Goal: Transaction & Acquisition: Book appointment/travel/reservation

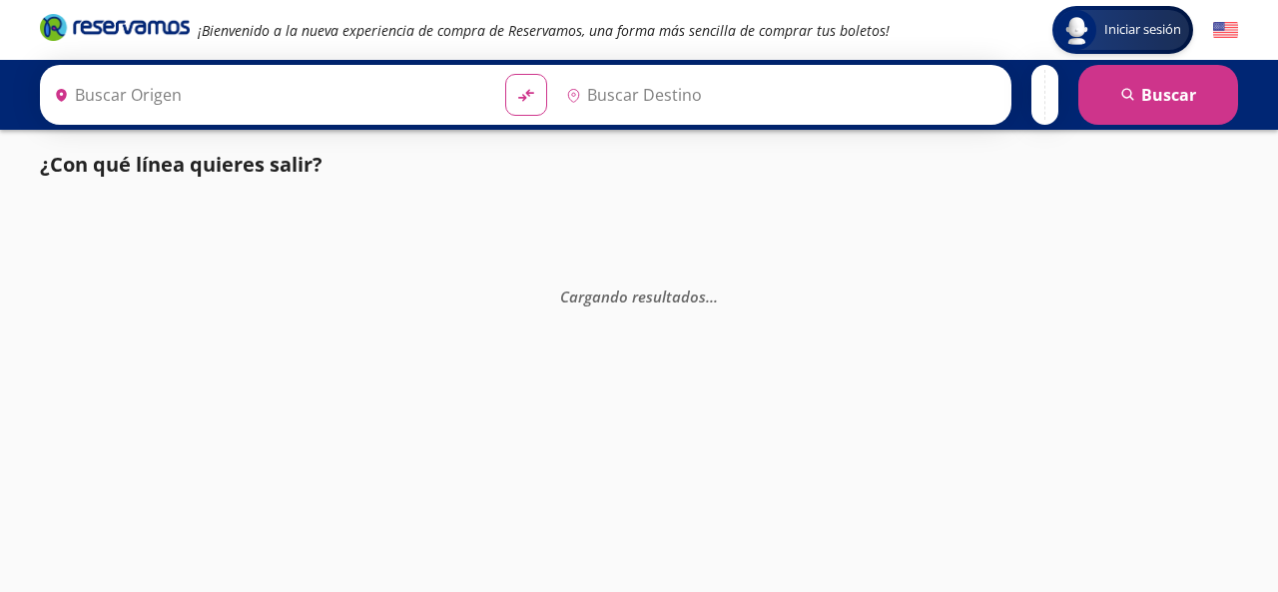
type input "Santiago de Querétaro, [GEOGRAPHIC_DATA]"
type input "[GEOGRAPHIC_DATA], [GEOGRAPHIC_DATA]"
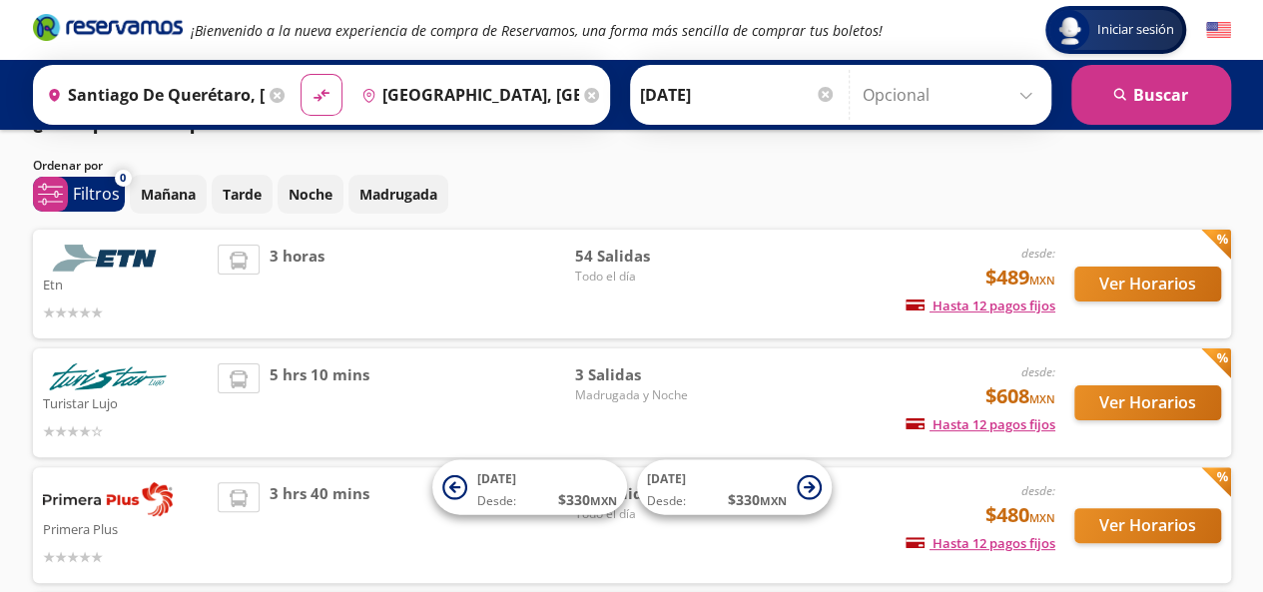
scroll to position [40, 0]
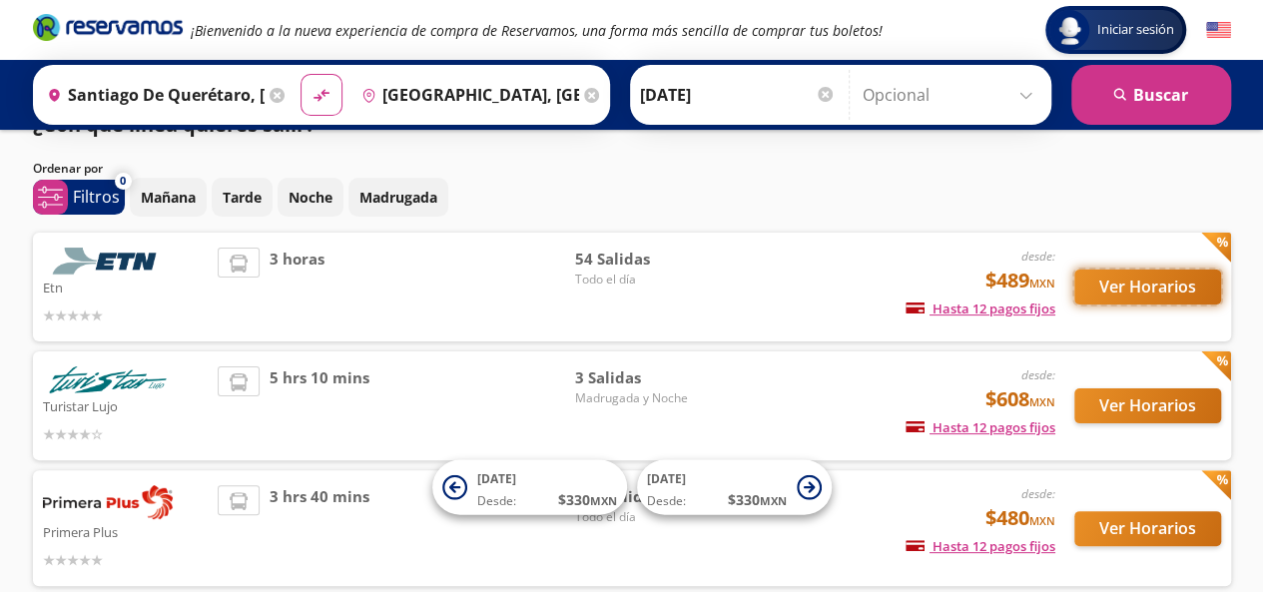
click at [1114, 282] on button "Ver Horarios" at bounding box center [1147, 287] width 147 height 35
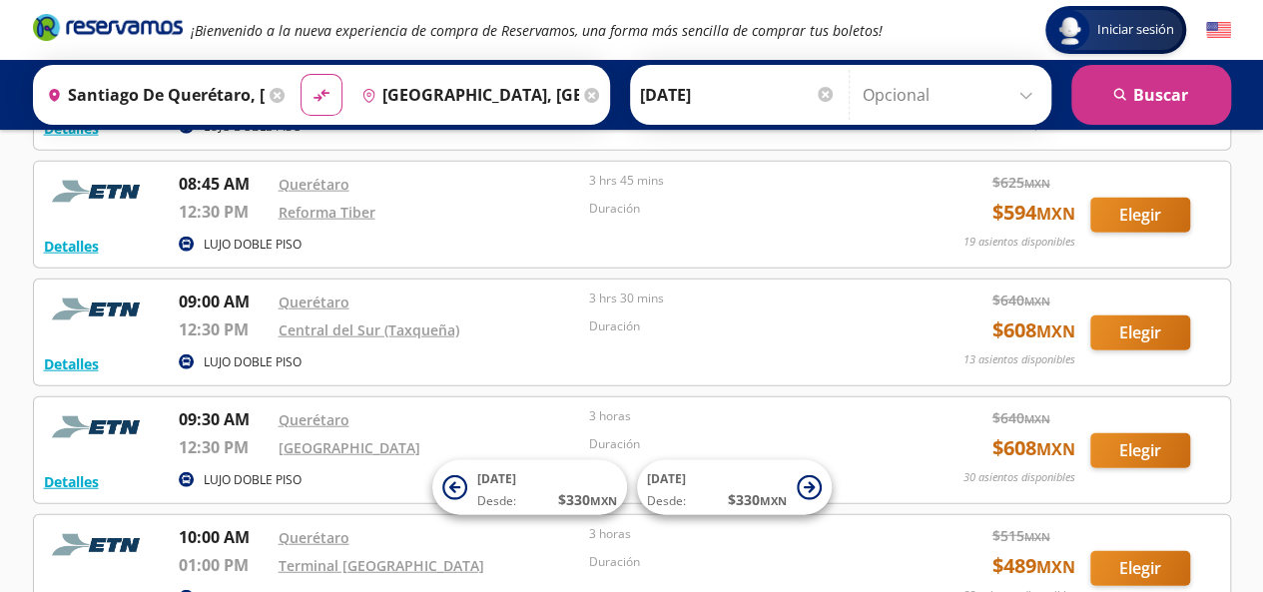
scroll to position [2268, 0]
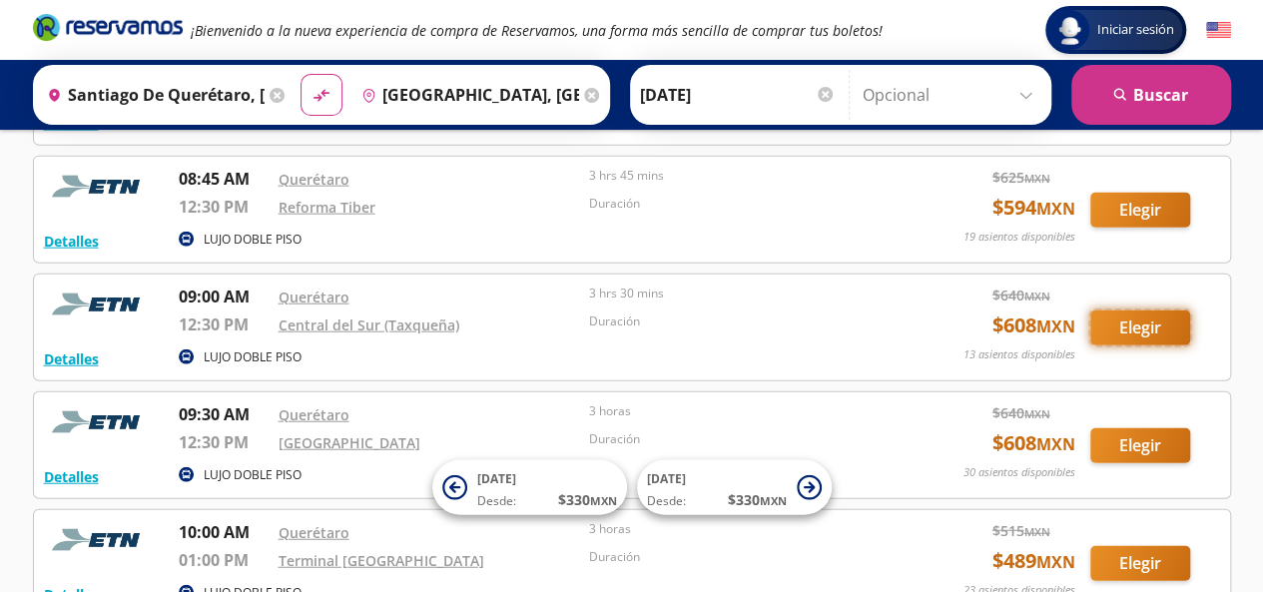
click at [1148, 311] on button "Elegir" at bounding box center [1140, 328] width 100 height 35
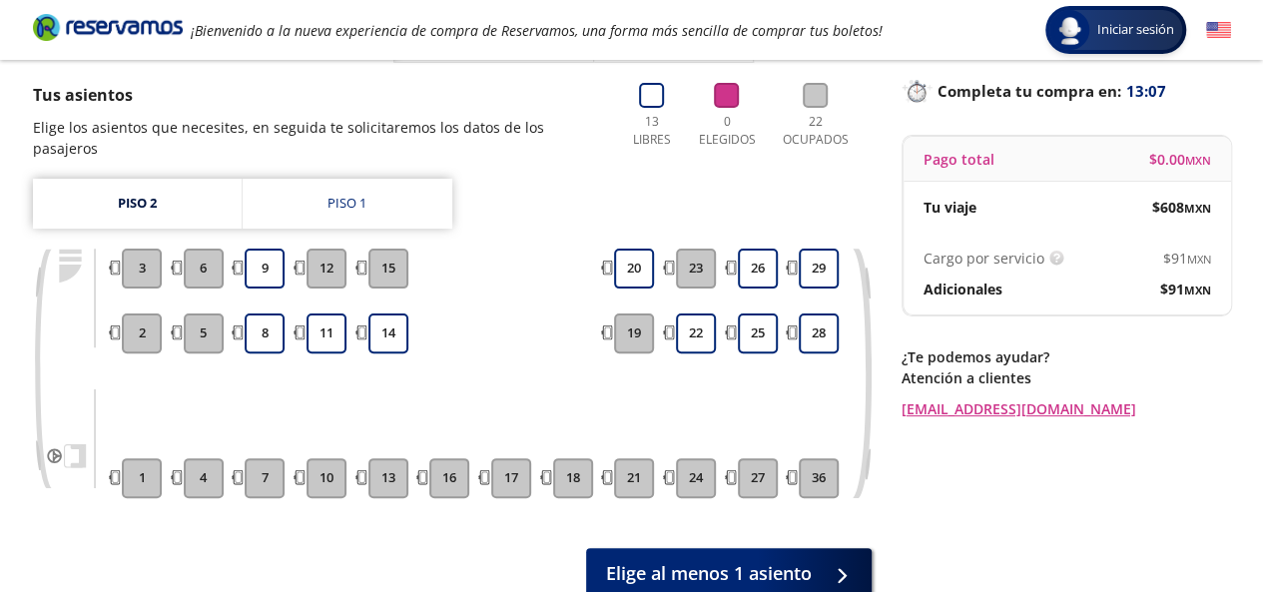
scroll to position [122, 0]
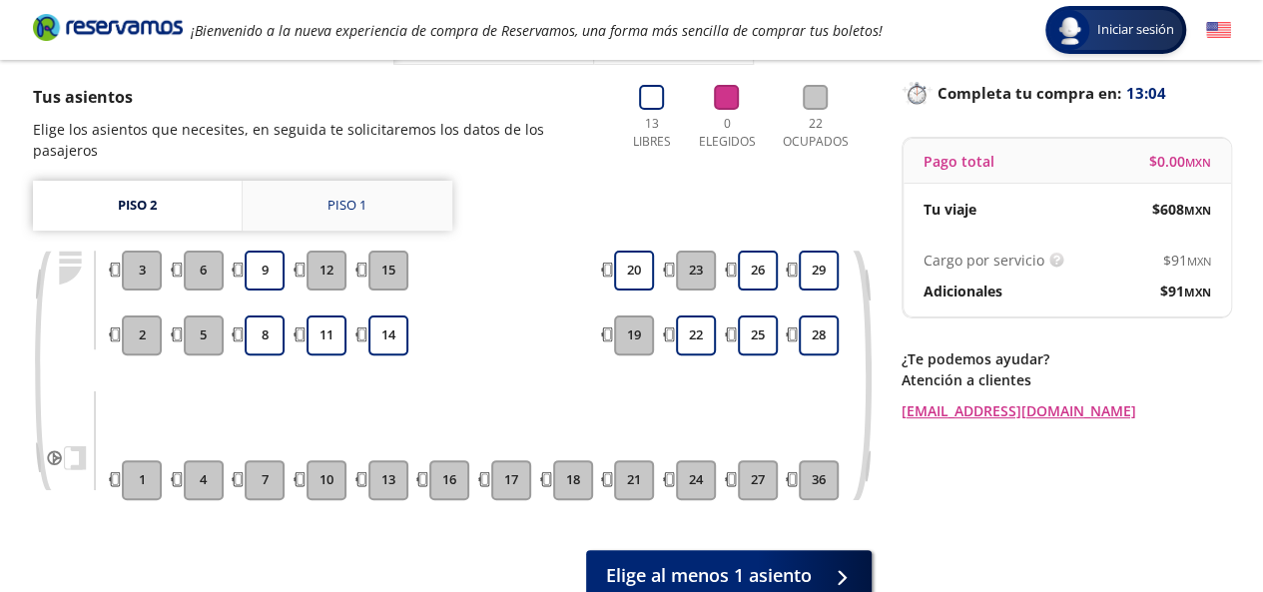
click at [347, 196] on div "Piso 1" at bounding box center [346, 206] width 39 height 20
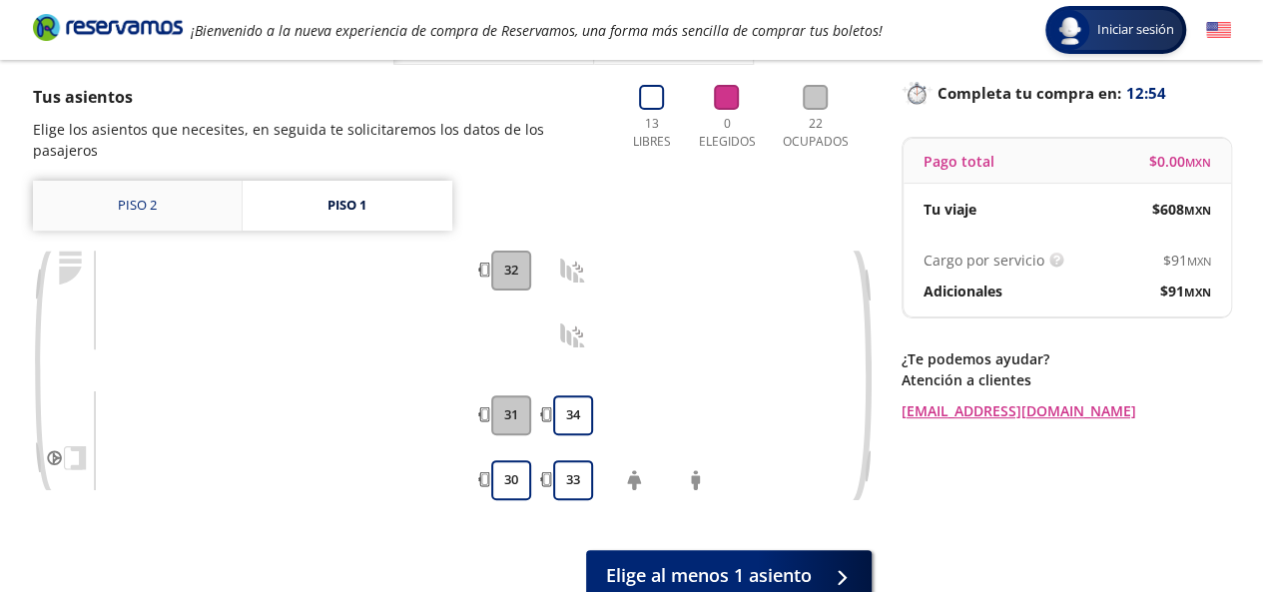
click at [196, 183] on link "Piso 2" at bounding box center [137, 206] width 209 height 50
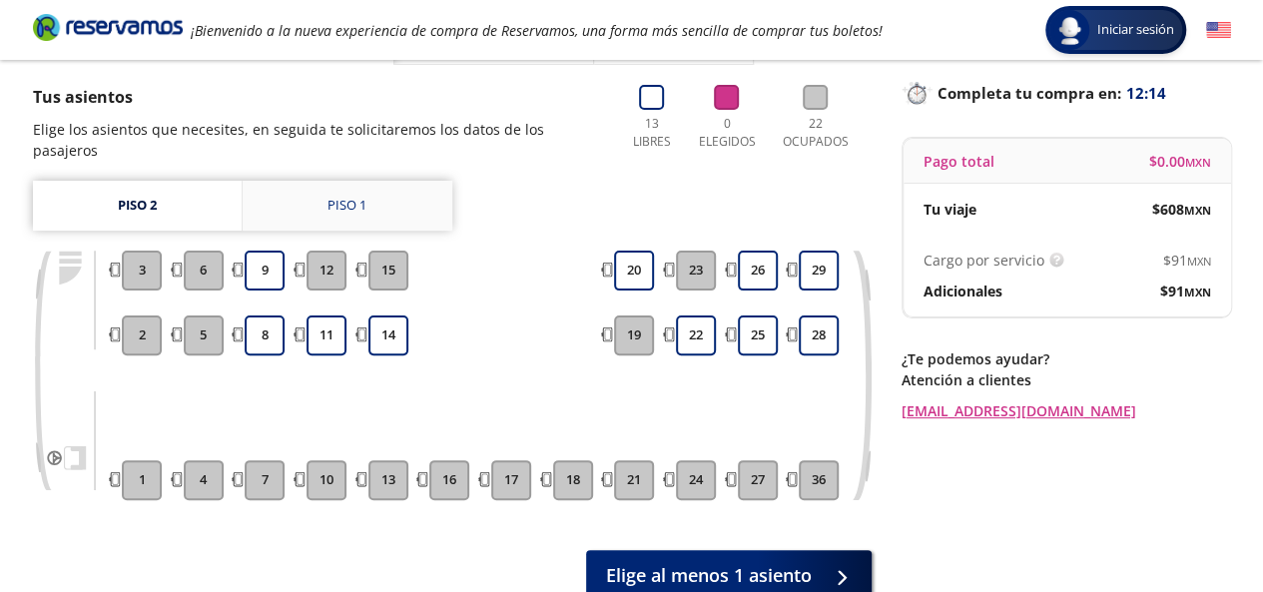
click at [314, 181] on link "Piso 1" at bounding box center [348, 206] width 210 height 50
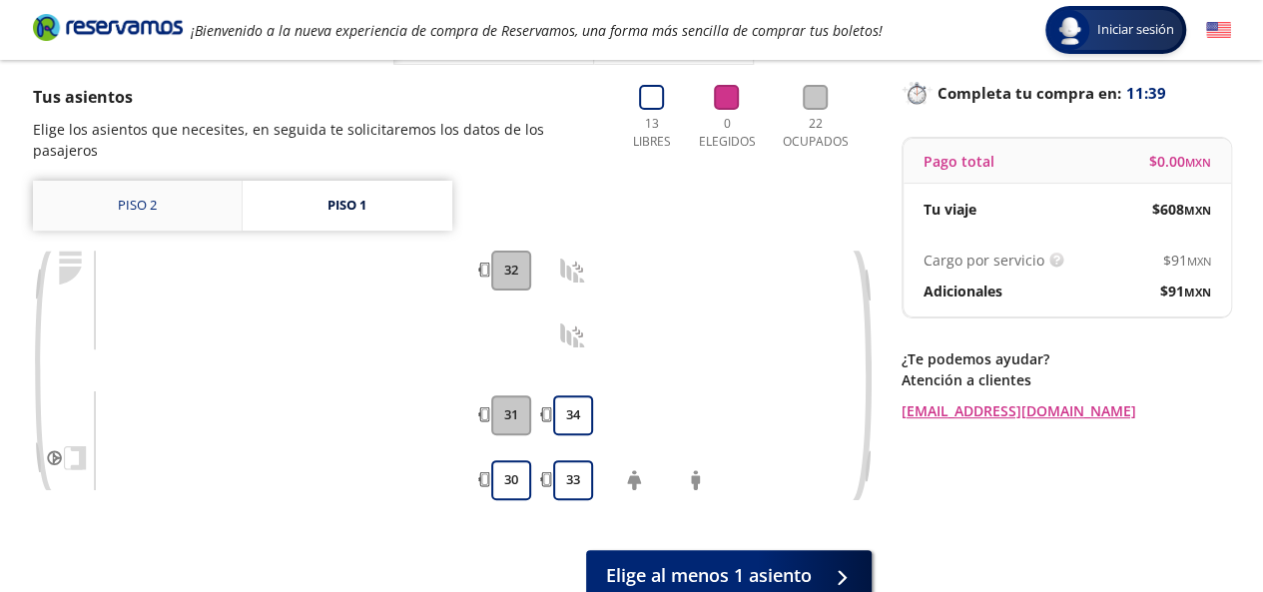
click at [147, 181] on link "Piso 2" at bounding box center [137, 206] width 209 height 50
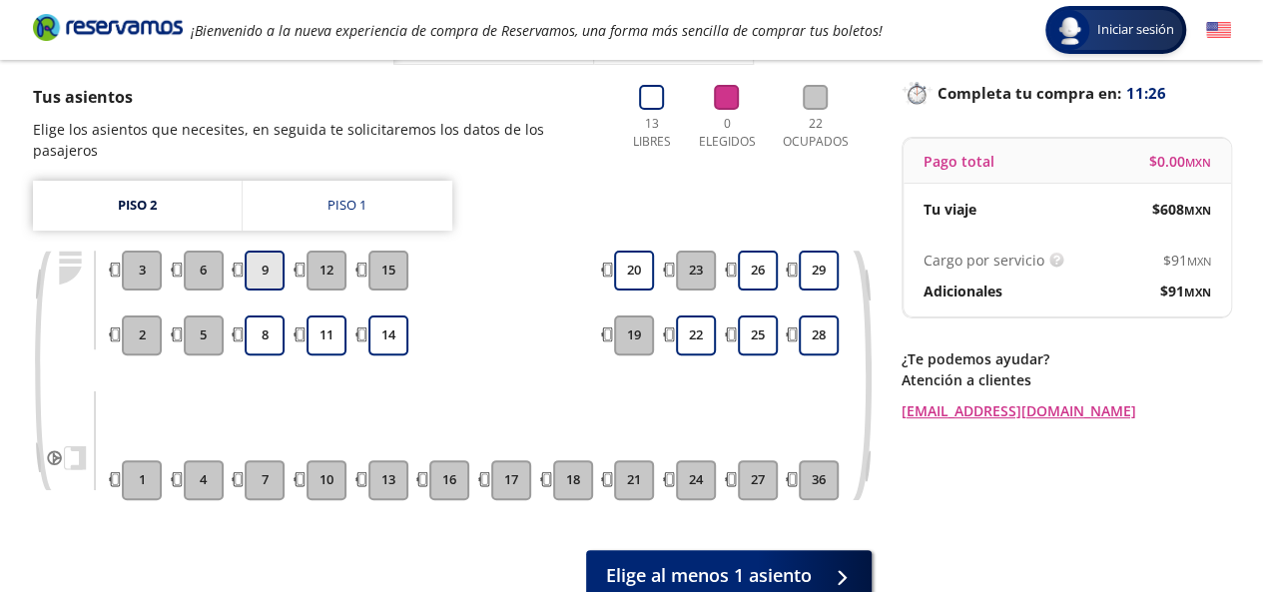
click at [250, 256] on button "9" at bounding box center [265, 271] width 40 height 40
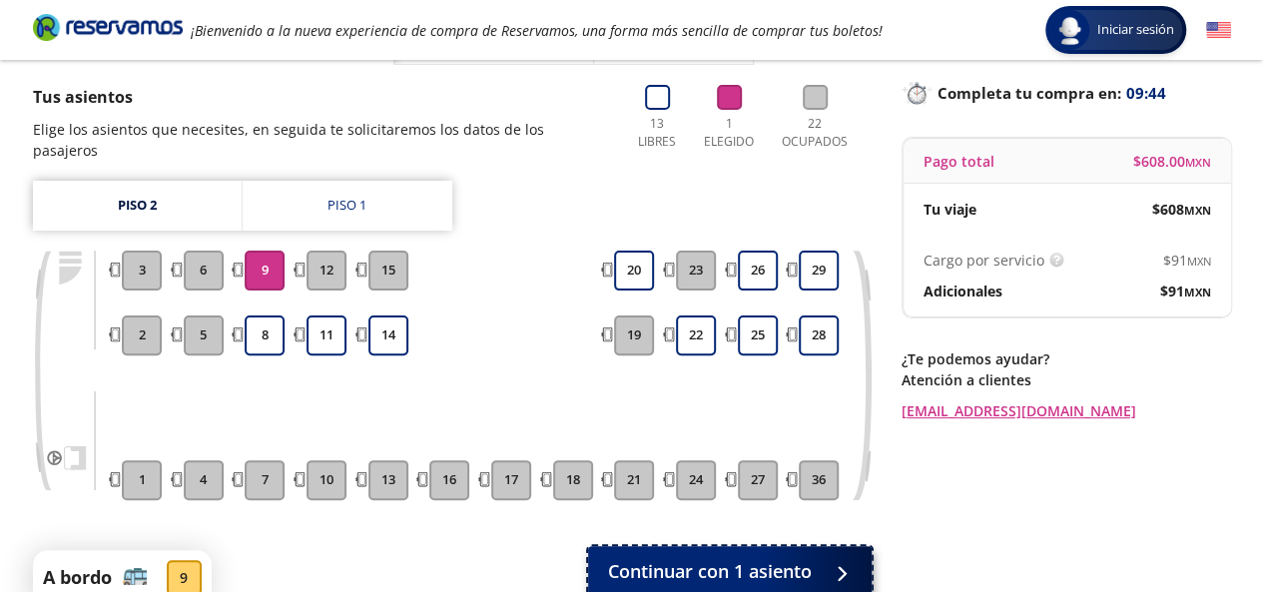
click at [745, 558] on span "Continuar con 1 asiento" at bounding box center [710, 571] width 204 height 27
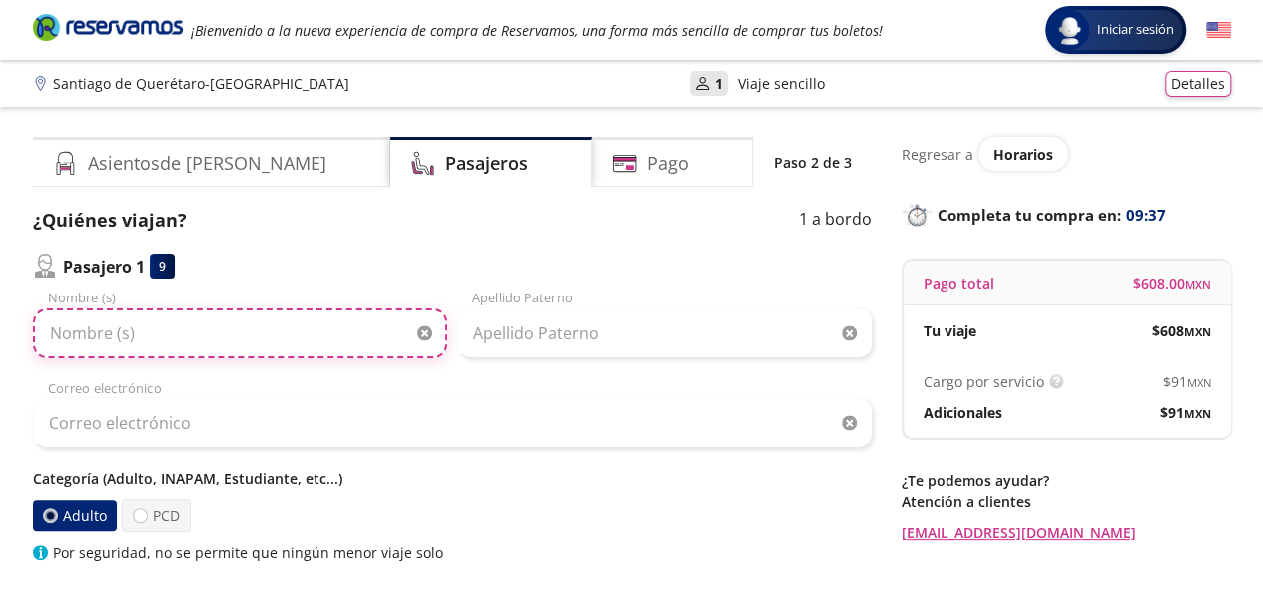
click at [116, 340] on input "Nombre (s)" at bounding box center [240, 334] width 414 height 50
type input "[PERSON_NAME]"
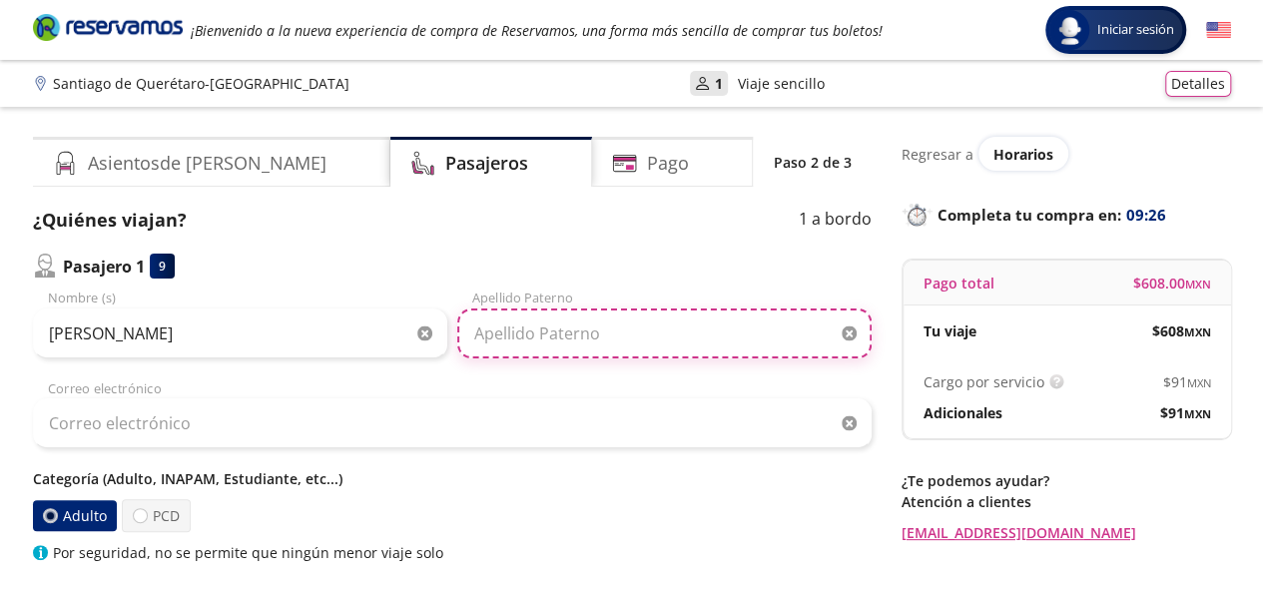
click at [481, 336] on input "Apellido Paterno" at bounding box center [664, 334] width 414 height 50
type input "Vales"
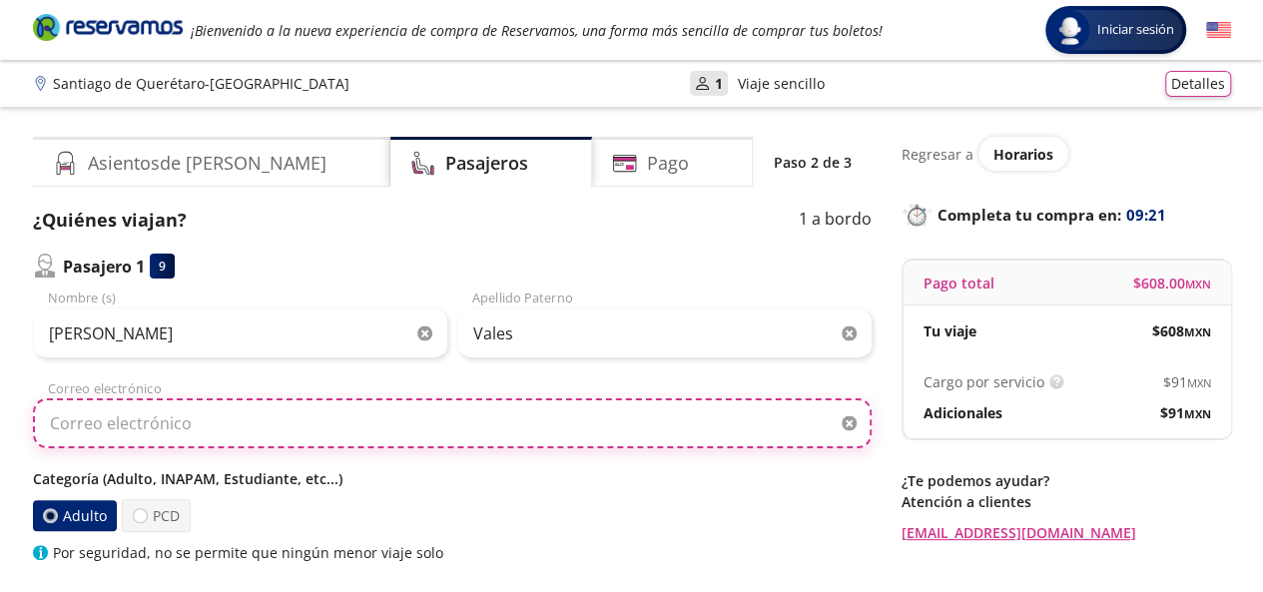
click at [218, 432] on input "Correo electrónico" at bounding box center [452, 423] width 839 height 50
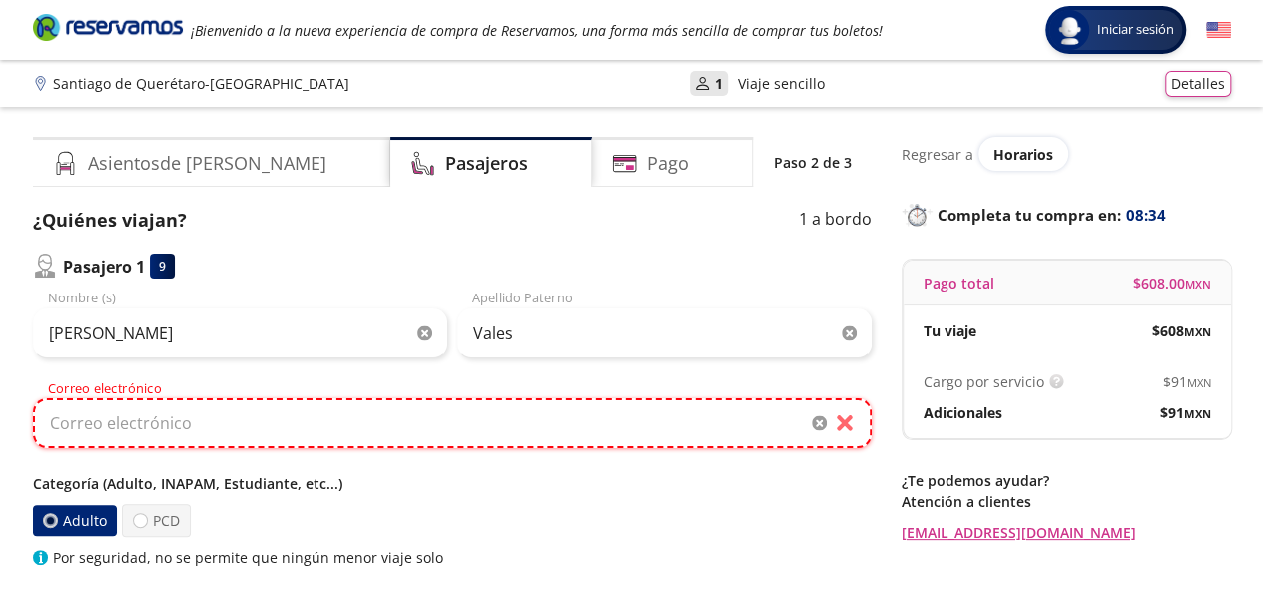
click at [166, 426] on input "Correo electrónico" at bounding box center [452, 423] width 839 height 50
paste input ""[PERSON_NAME][EMAIL_ADDRESS][DOMAIN_NAME]"<[DOMAIN_NAME][EMAIL_ADDRESS][DOMAIN…"
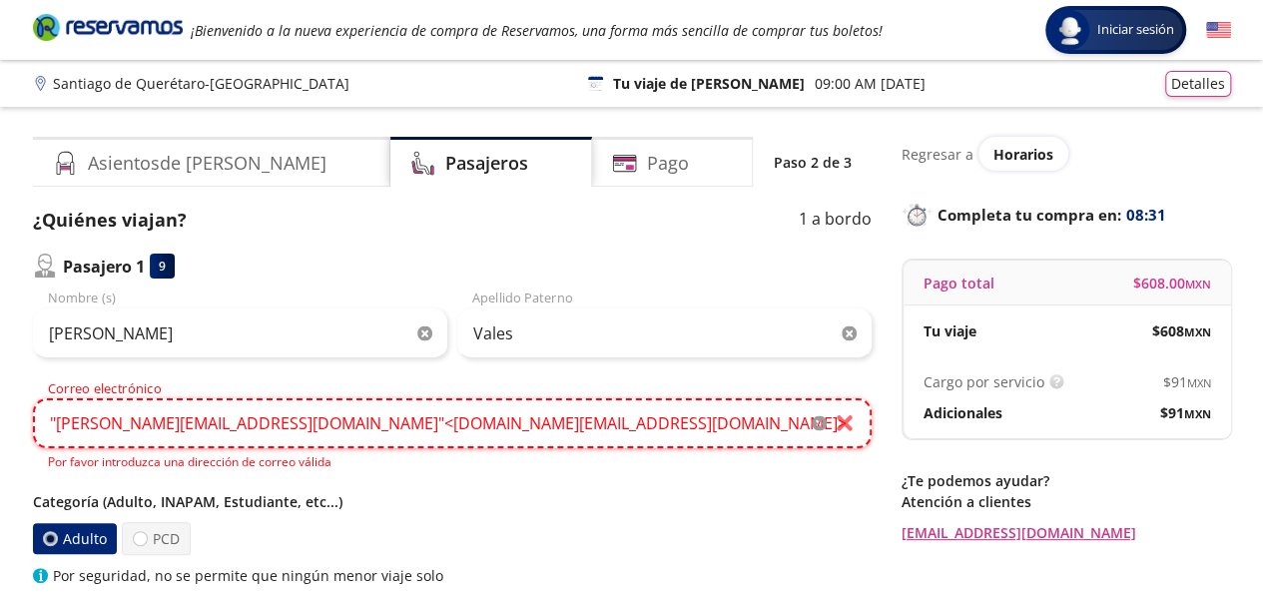
click at [542, 426] on input ""[PERSON_NAME][EMAIL_ADDRESS][DOMAIN_NAME]"<[DOMAIN_NAME][EMAIL_ADDRESS][DOMAIN…" at bounding box center [452, 423] width 839 height 50
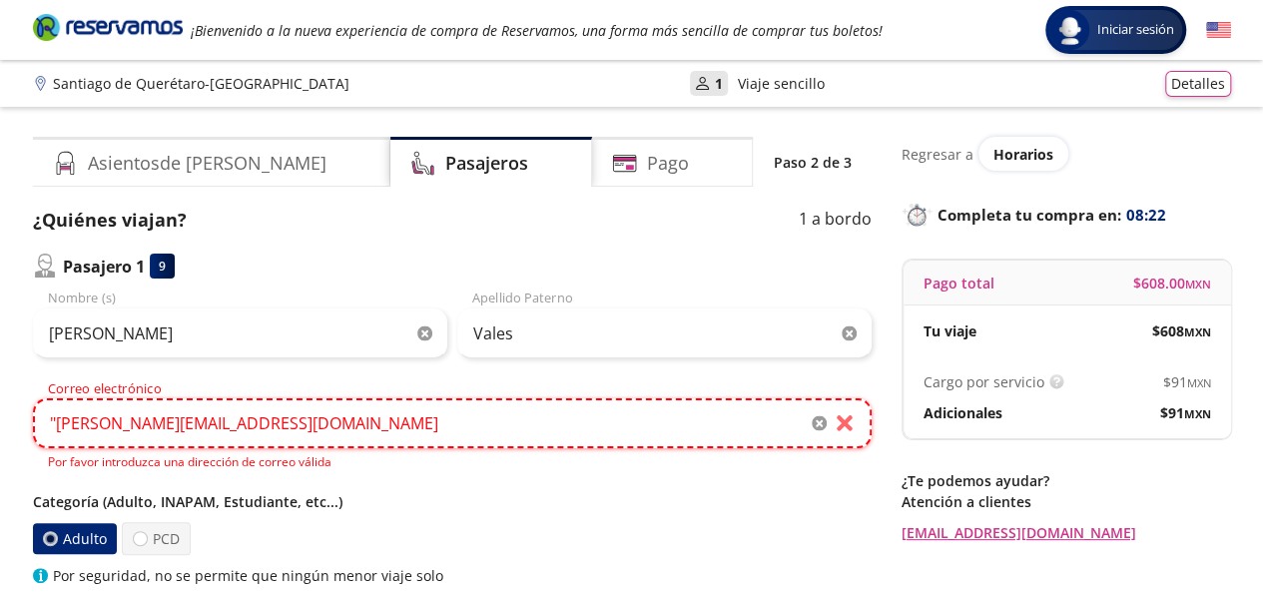
click at [54, 425] on input ""[PERSON_NAME][EMAIL_ADDRESS][DOMAIN_NAME]" at bounding box center [452, 423] width 839 height 50
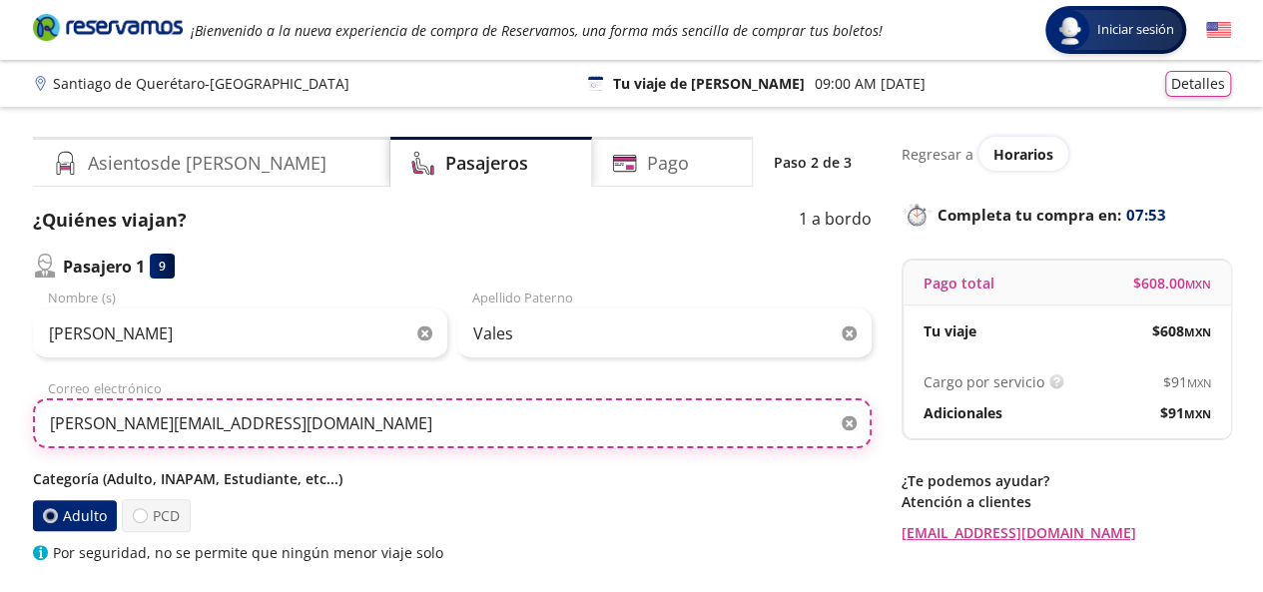
type input "[PERSON_NAME][EMAIL_ADDRESS][DOMAIN_NAME]"
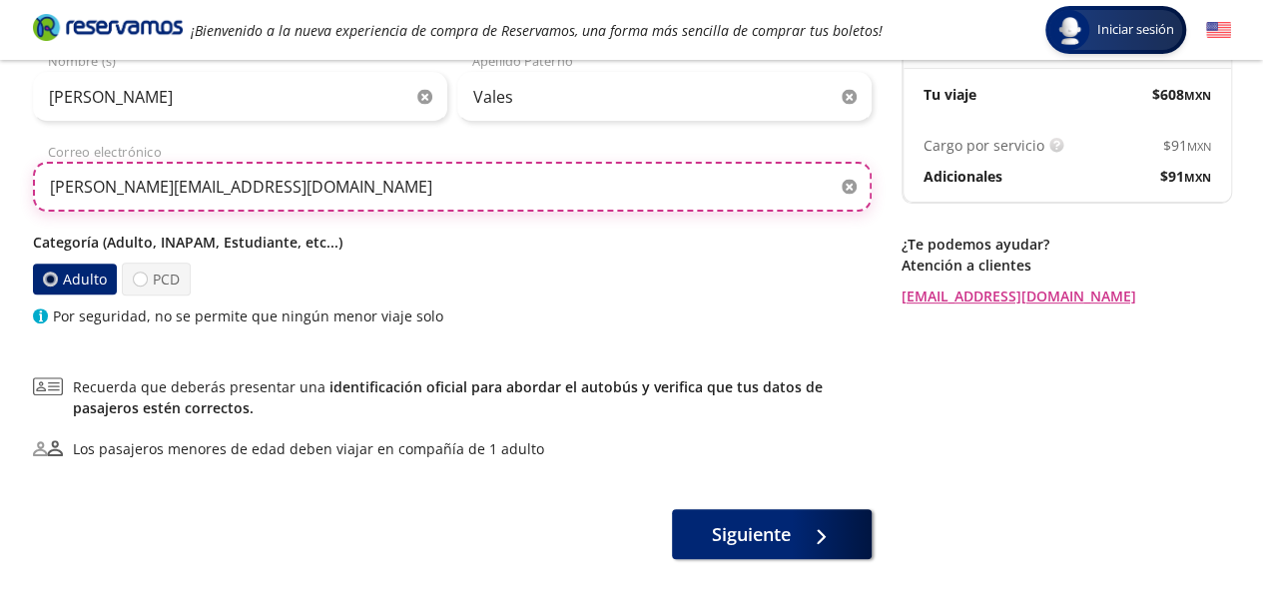
scroll to position [238, 0]
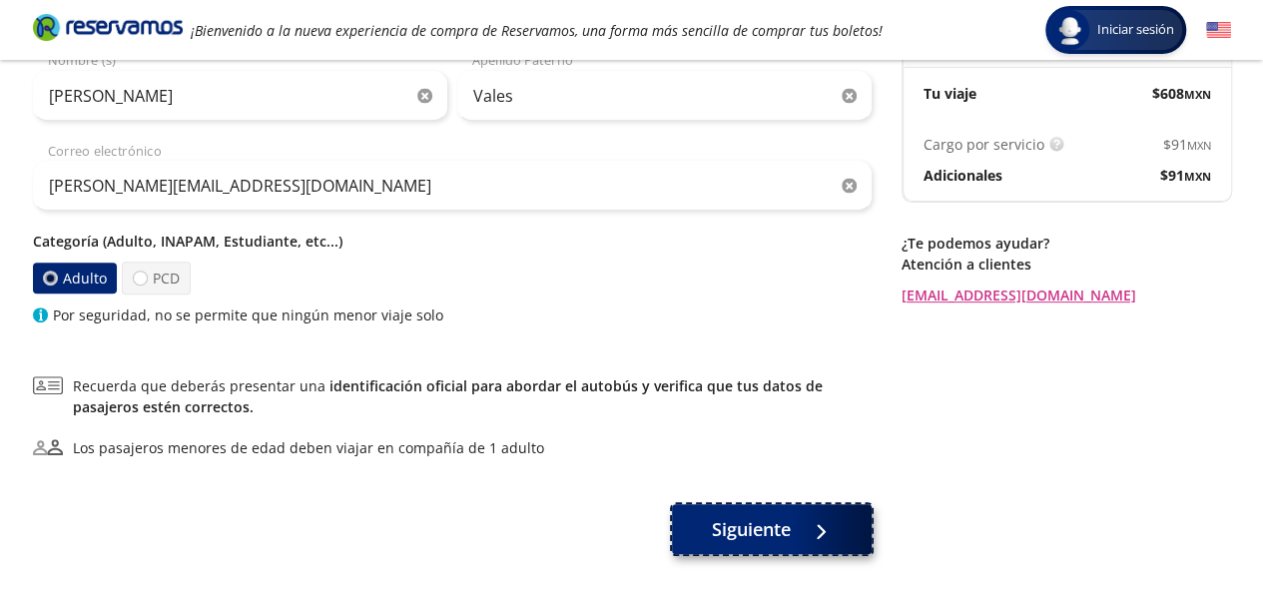
click at [743, 518] on span "Siguiente" at bounding box center [751, 529] width 79 height 27
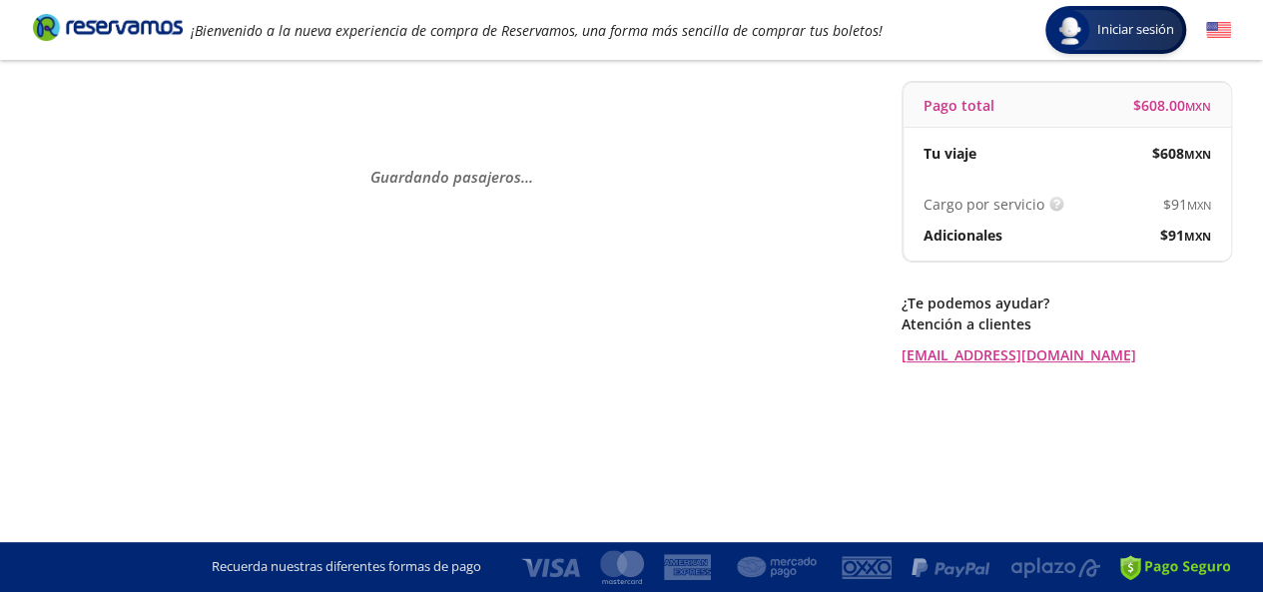
scroll to position [0, 0]
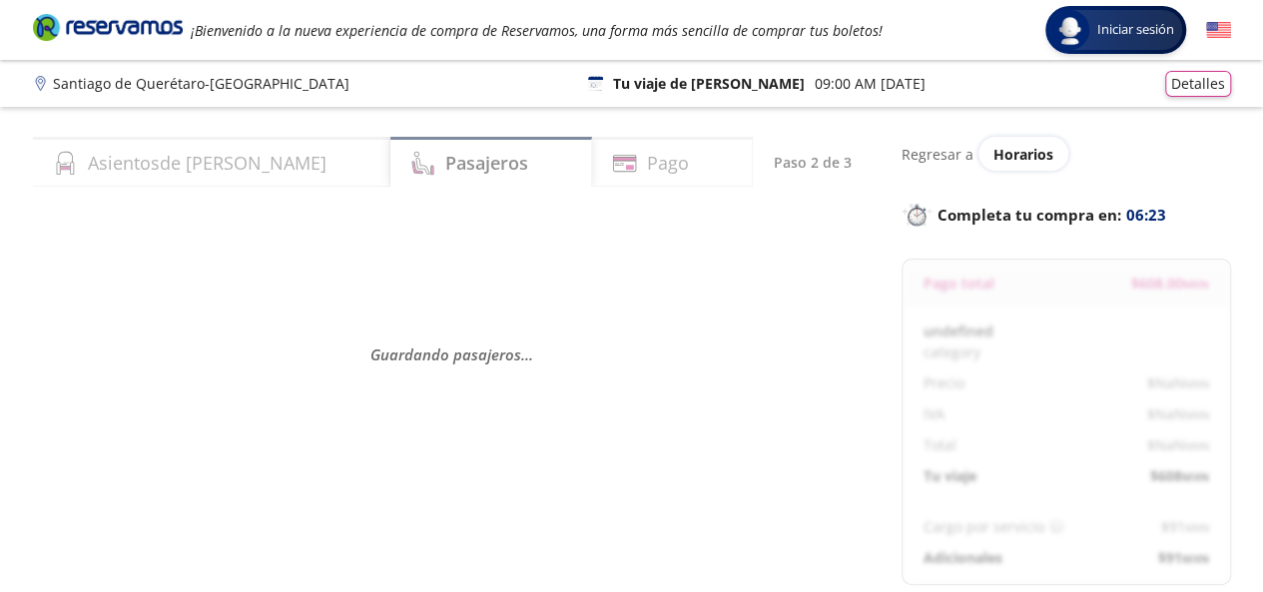
select select "MX"
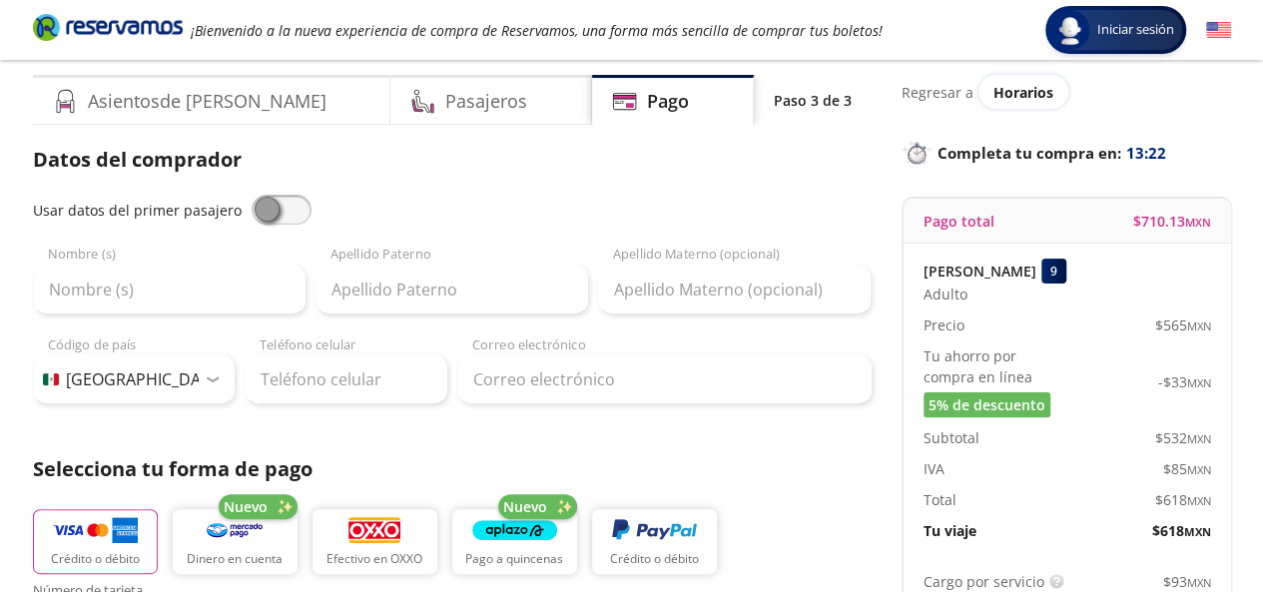
scroll to position [44, 0]
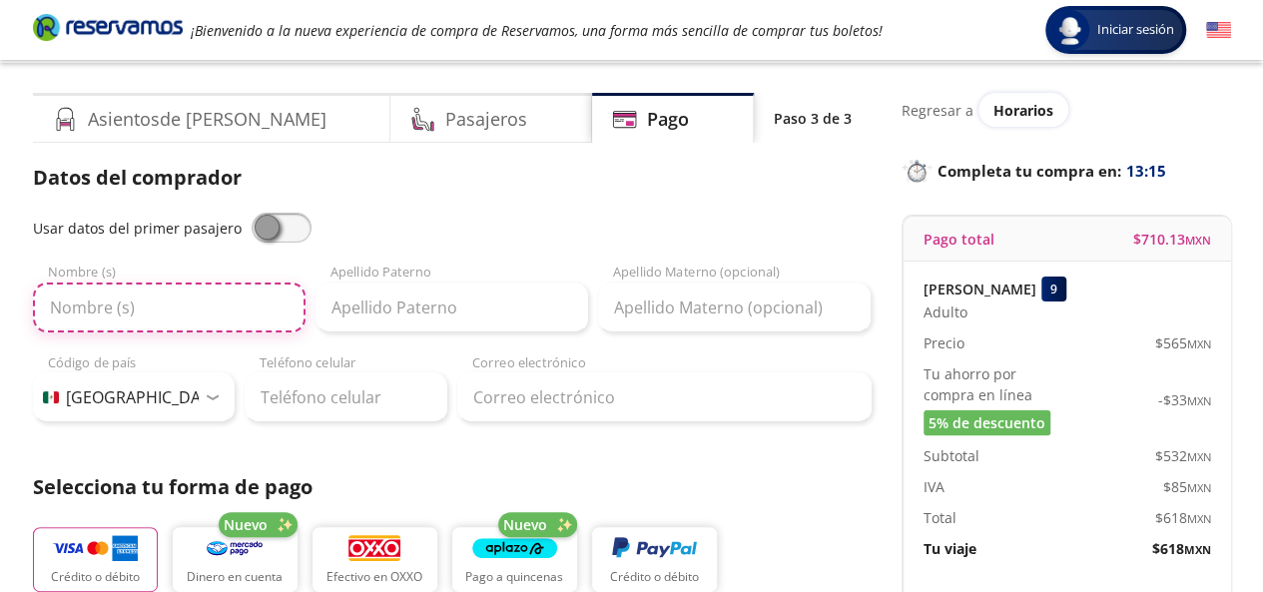
click at [138, 309] on input "Nombre (s)" at bounding box center [169, 308] width 273 height 50
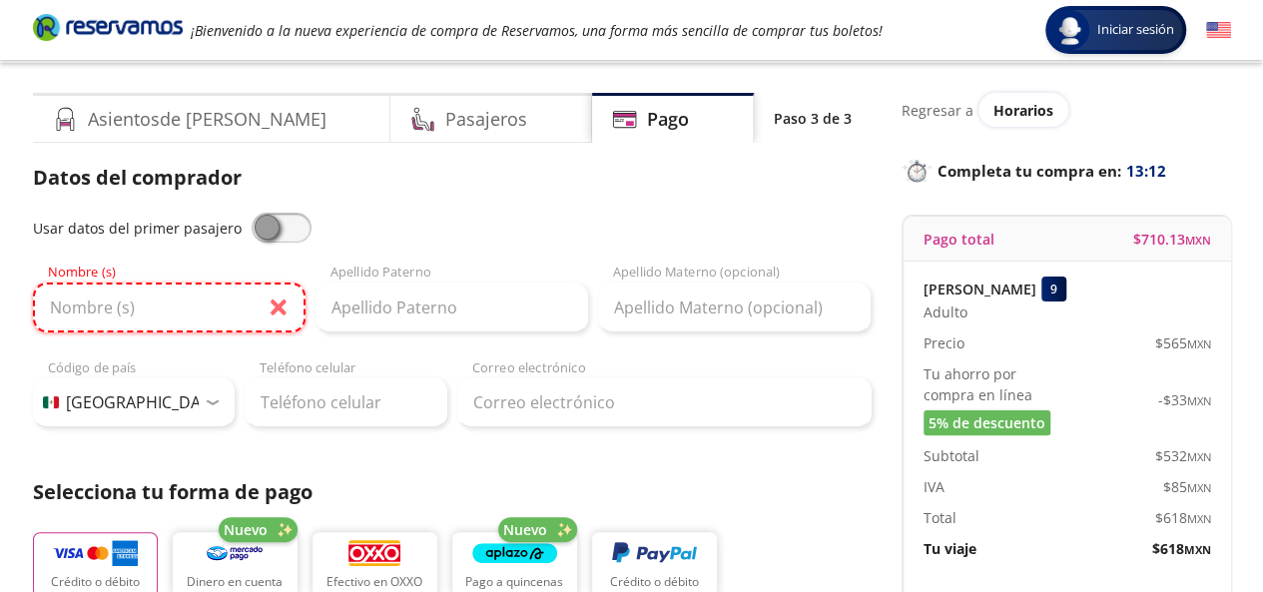
type input "[PERSON_NAME]"
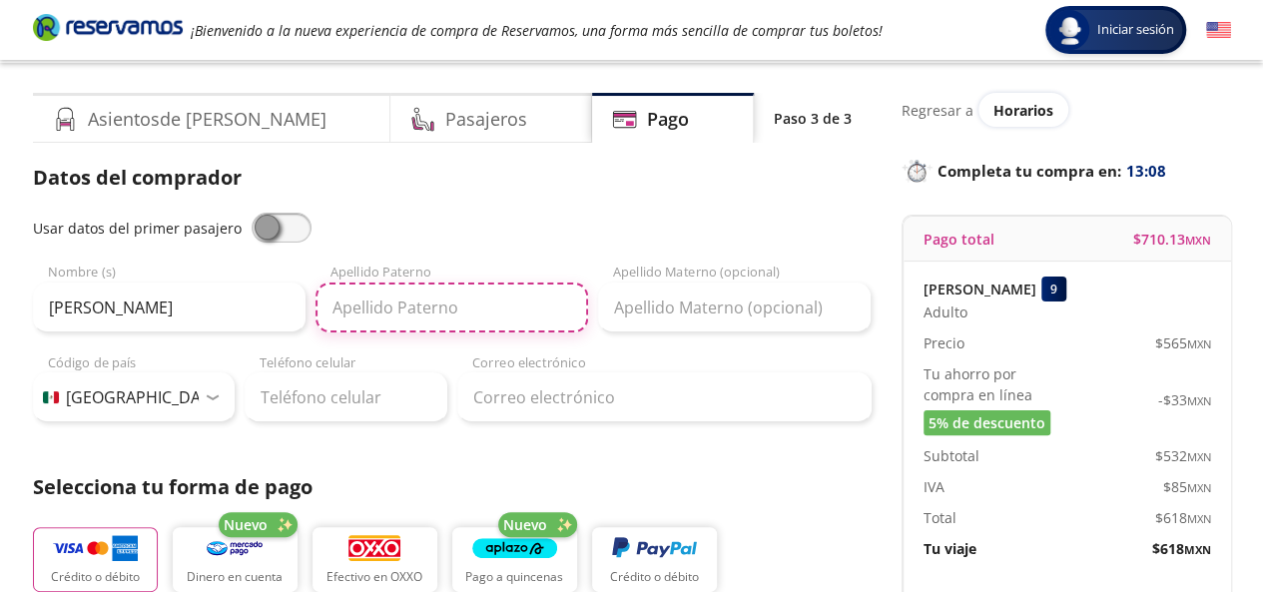
click at [443, 315] on input "Apellido Paterno" at bounding box center [451, 308] width 273 height 50
type input "Chavarria"
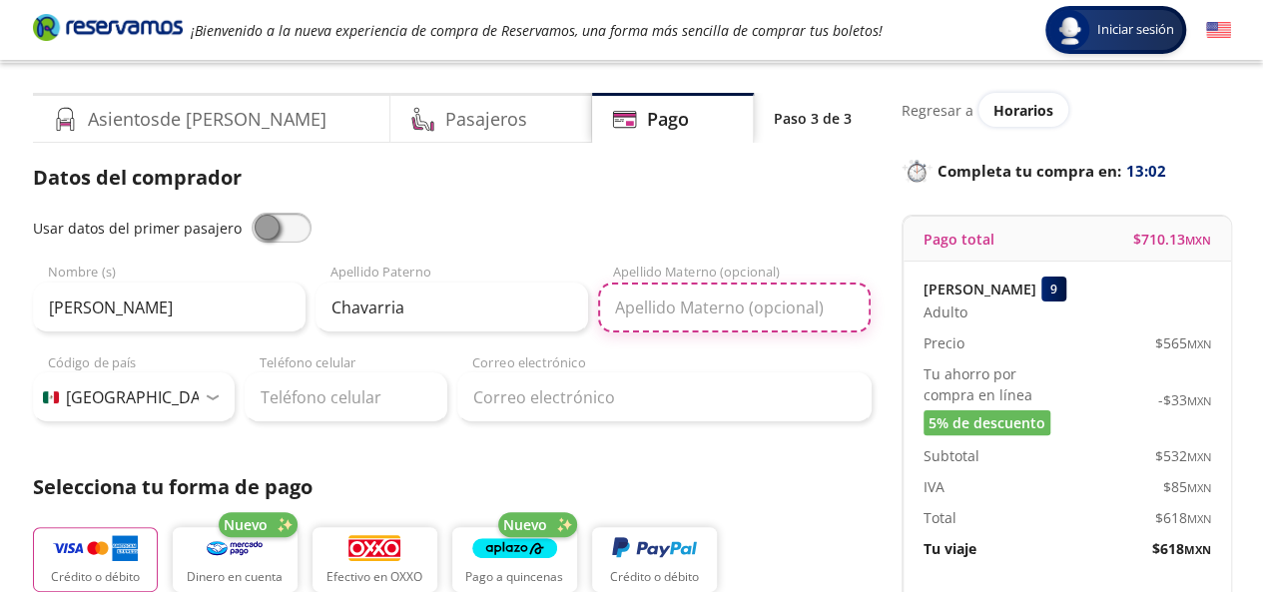
click at [709, 309] on input "Apellido Materno (opcional)" at bounding box center [734, 308] width 273 height 50
type input "[PERSON_NAME]"
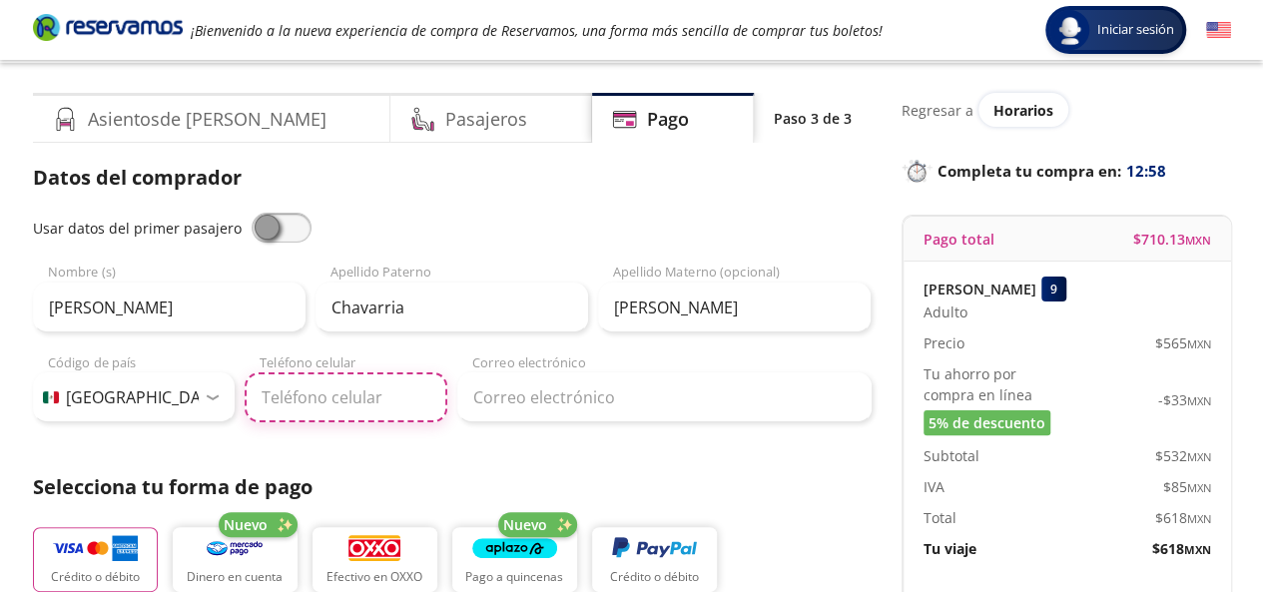
click at [281, 394] on input "Teléfono celular" at bounding box center [346, 397] width 203 height 50
type input "55 3712 0416"
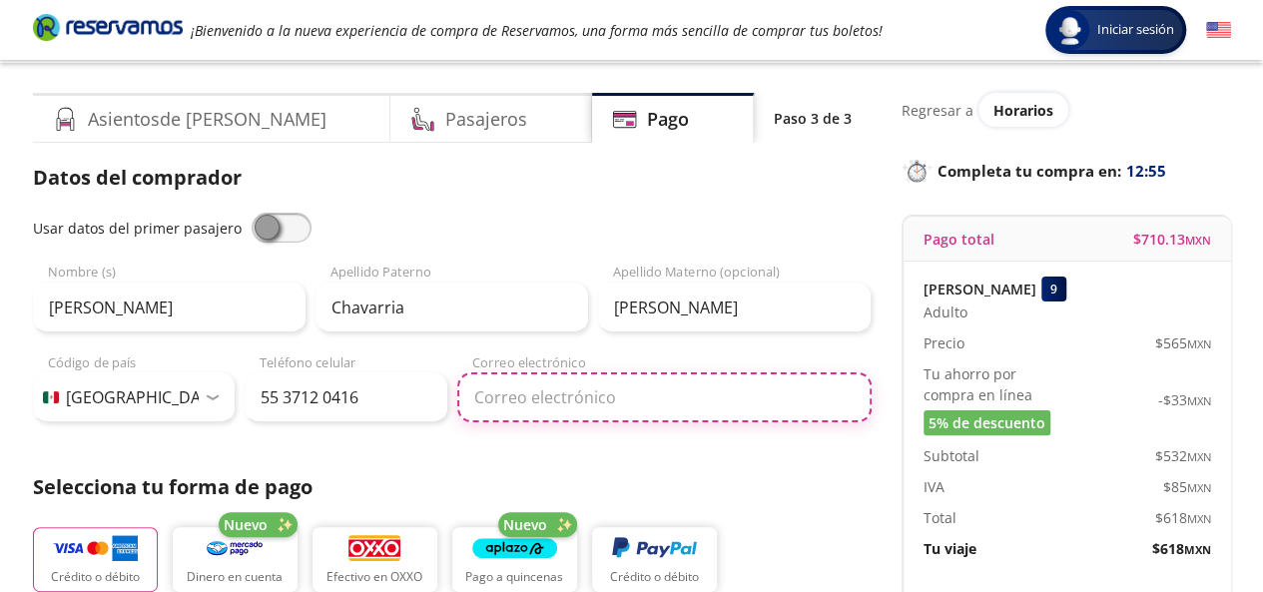
click at [550, 402] on input "Correo electrónico" at bounding box center [664, 397] width 414 height 50
type input "[EMAIL_ADDRESS][DOMAIN_NAME]"
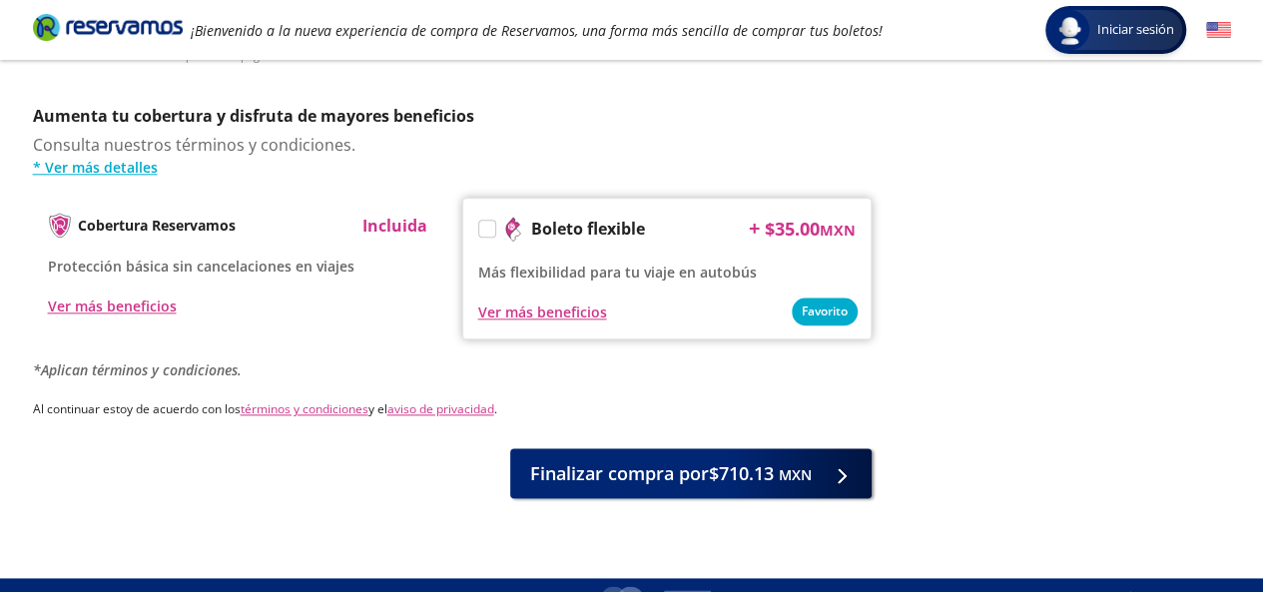
scroll to position [1044, 0]
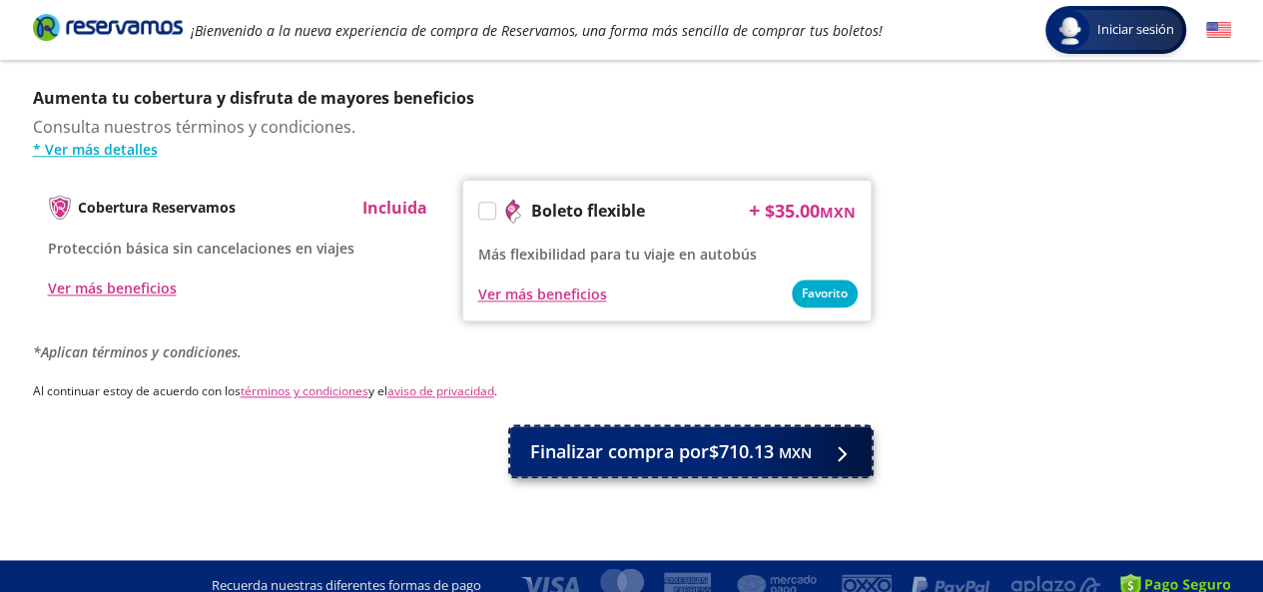
click at [703, 438] on span "Finalizar compra por $710.13 MXN" at bounding box center [671, 451] width 282 height 27
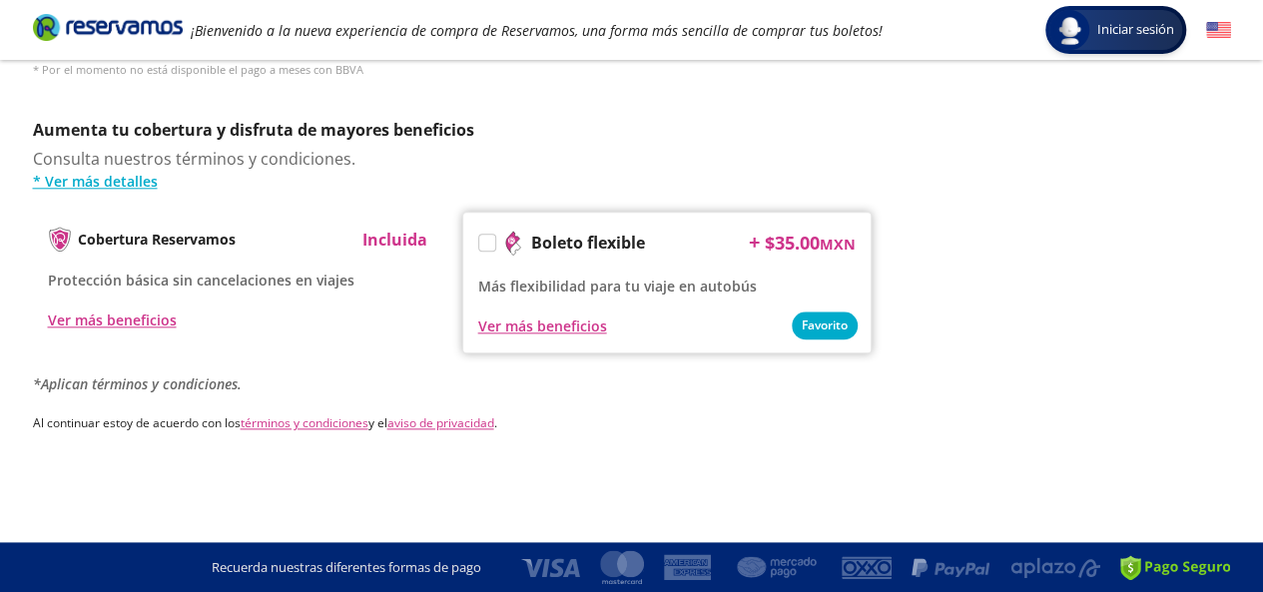
scroll to position [0, 0]
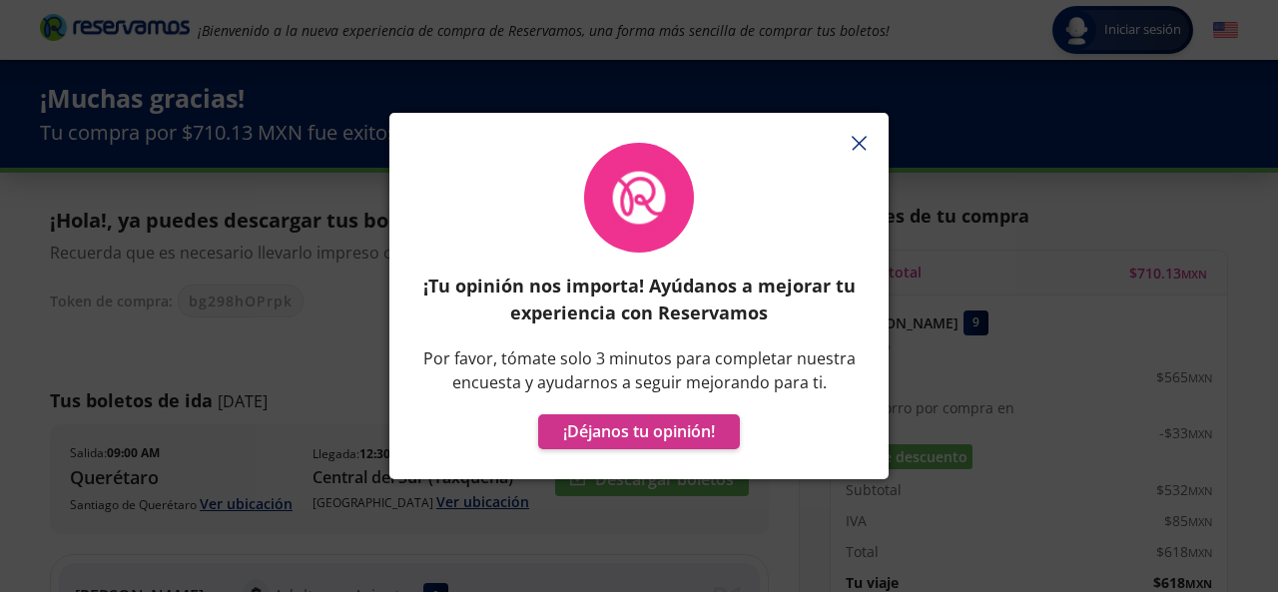
click at [861, 146] on line "button" at bounding box center [858, 143] width 13 height 13
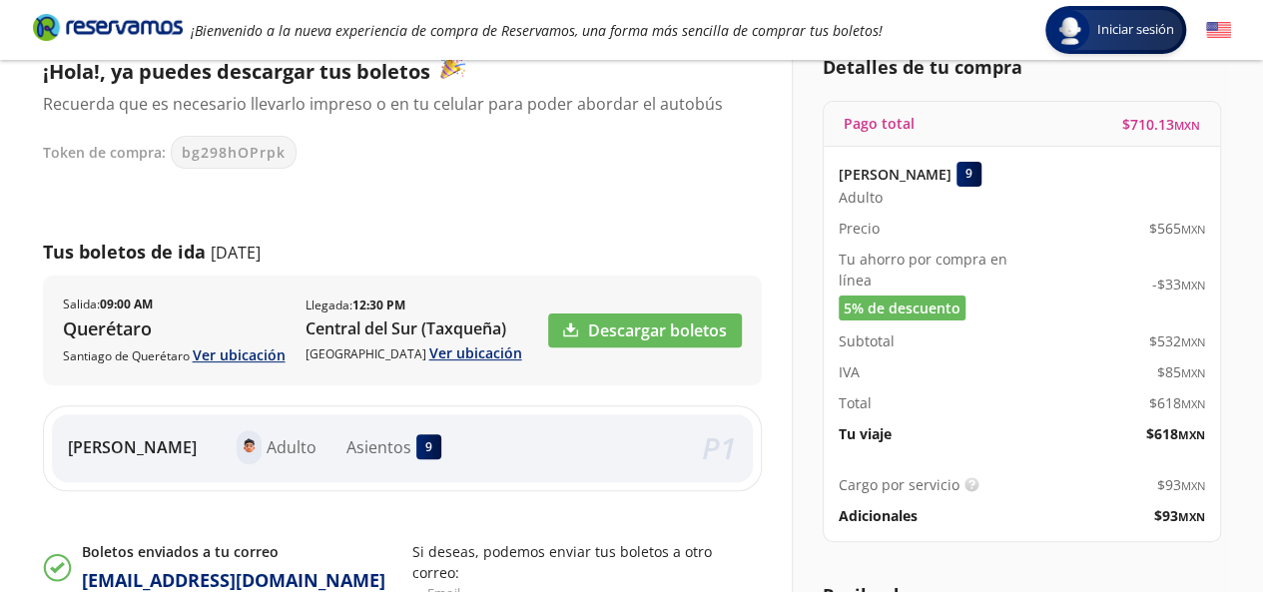
scroll to position [138, 0]
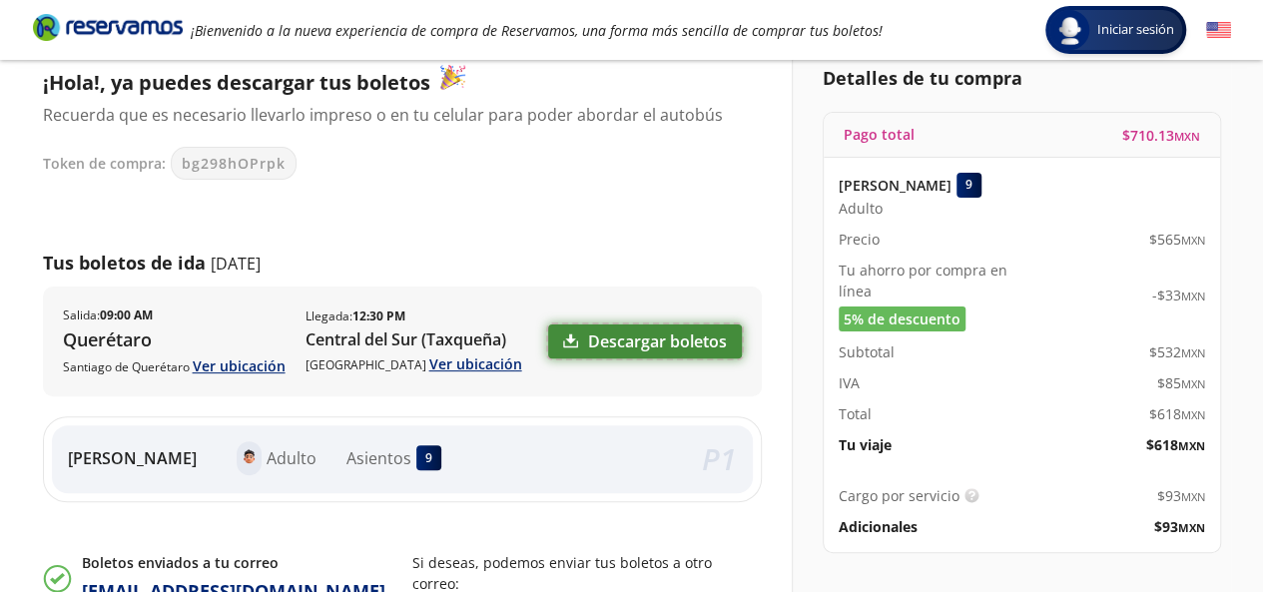
click at [656, 341] on link "Descargar boletos" at bounding box center [645, 341] width 194 height 34
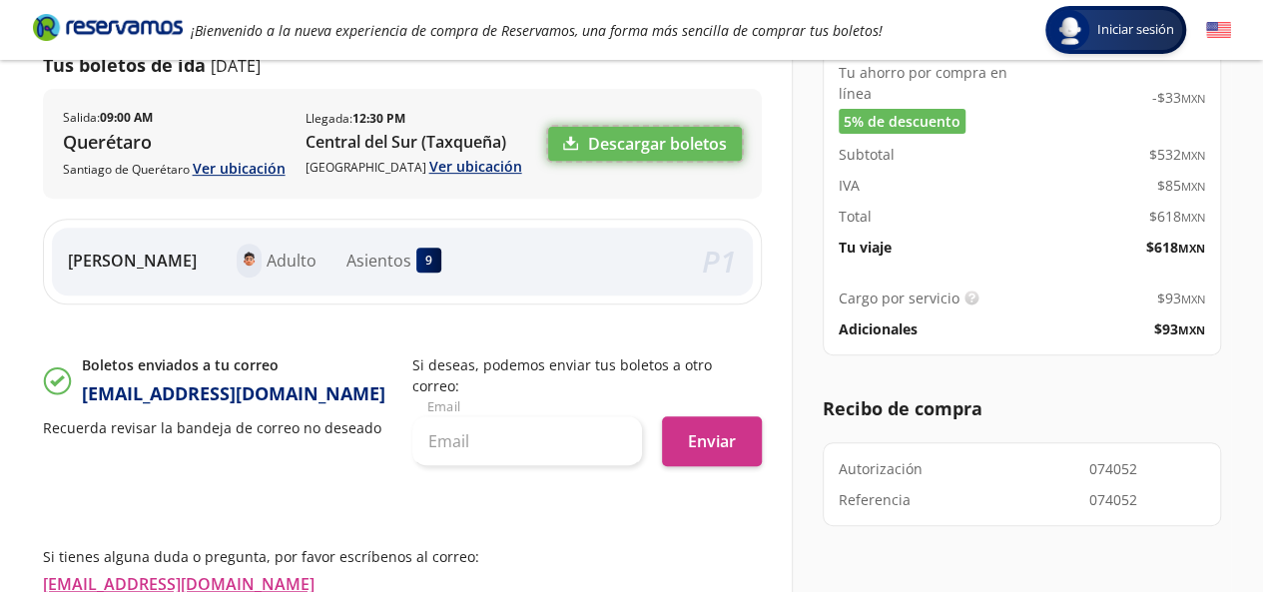
scroll to position [342, 0]
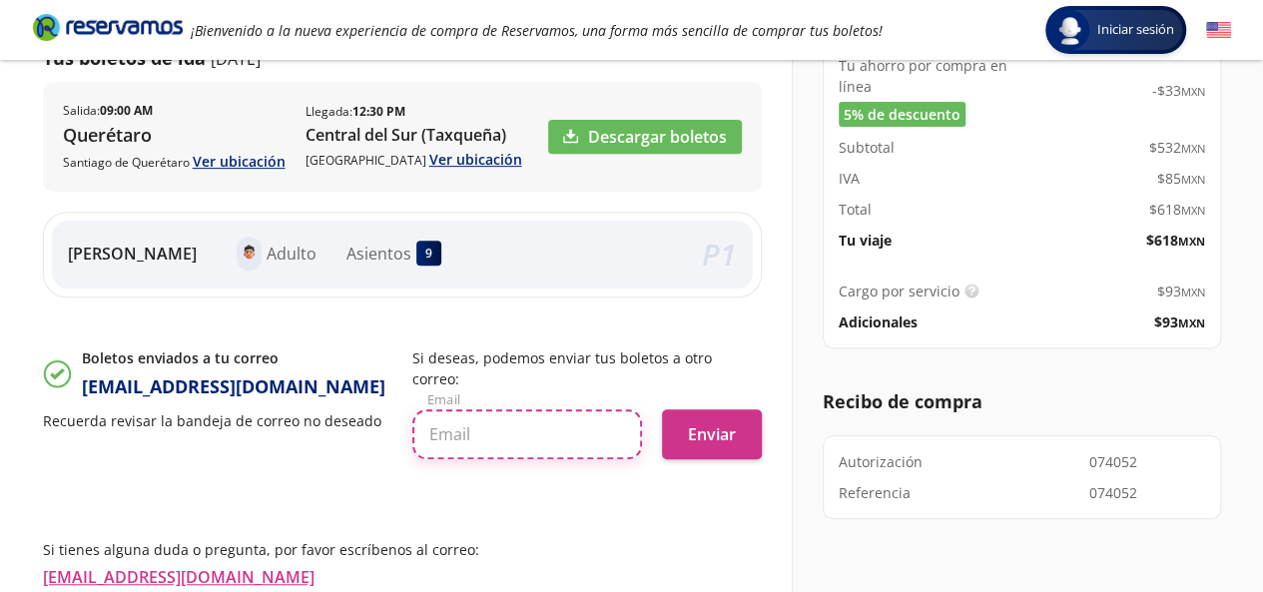
click at [489, 414] on input "text" at bounding box center [527, 434] width 230 height 50
type input "[EMAIL_ADDRESS][DOMAIN_NAME]"
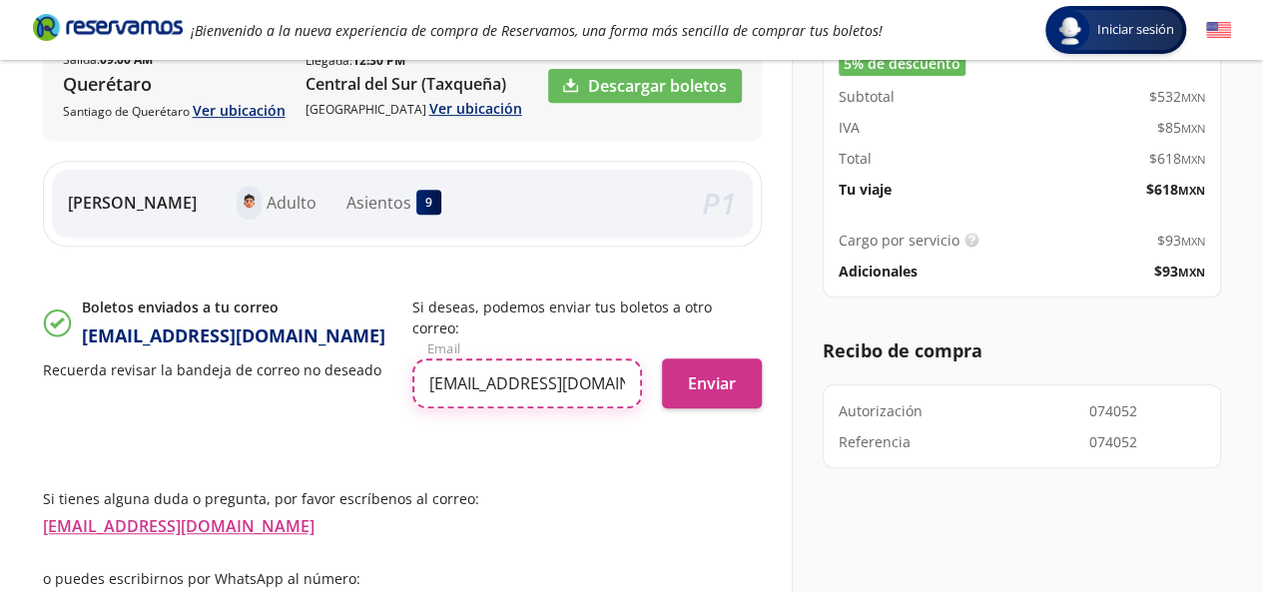
scroll to position [362, 0]
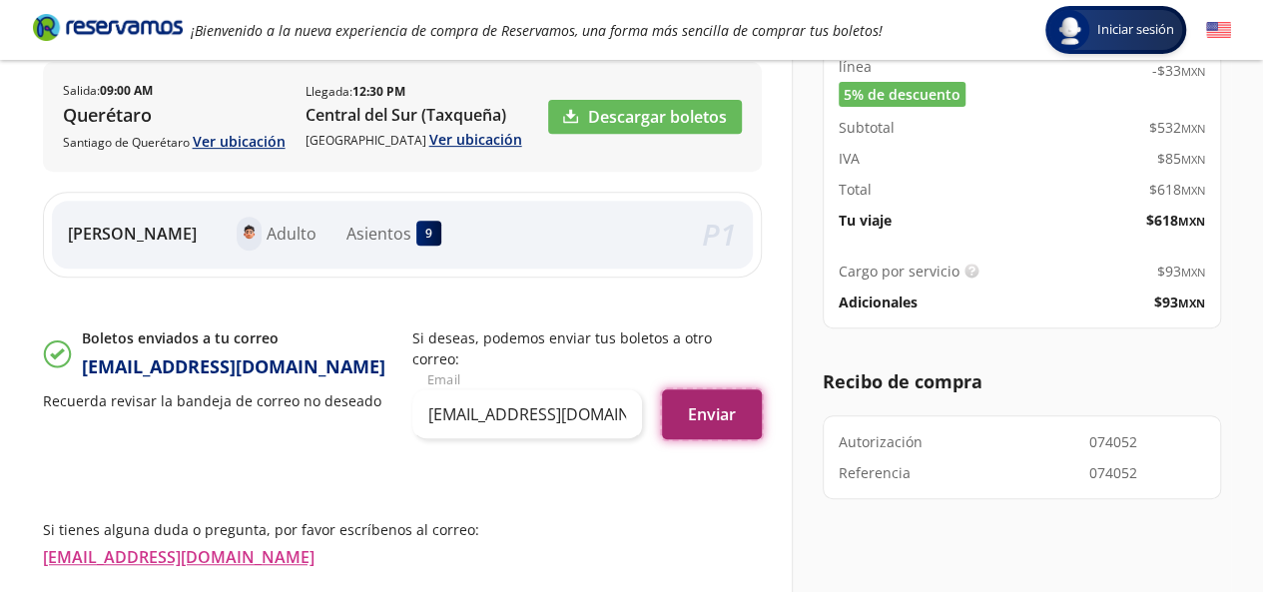
click at [716, 404] on button "Enviar" at bounding box center [712, 414] width 100 height 50
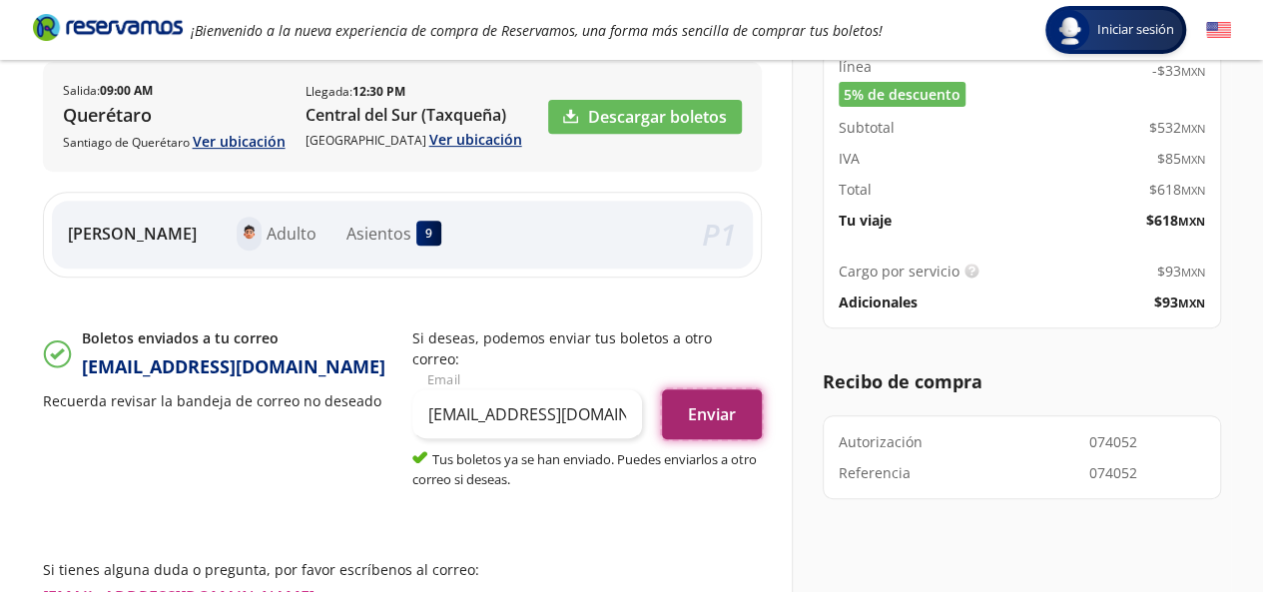
click at [721, 392] on button "Enviar" at bounding box center [712, 414] width 100 height 50
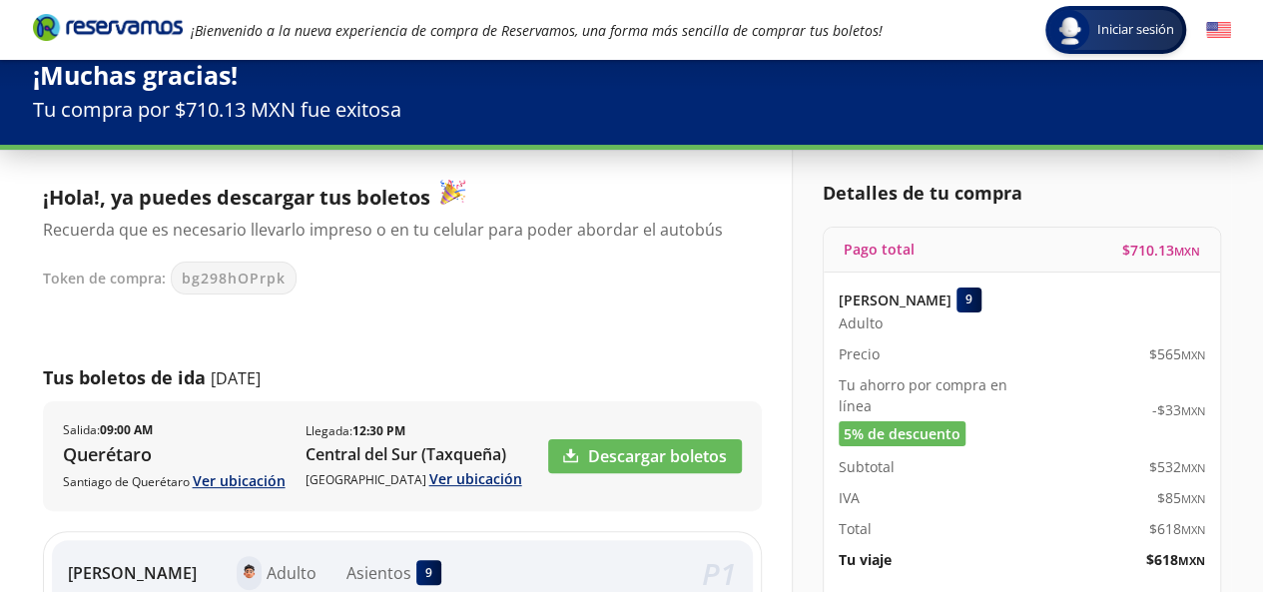
scroll to position [0, 0]
